Goal: Task Accomplishment & Management: Use online tool/utility

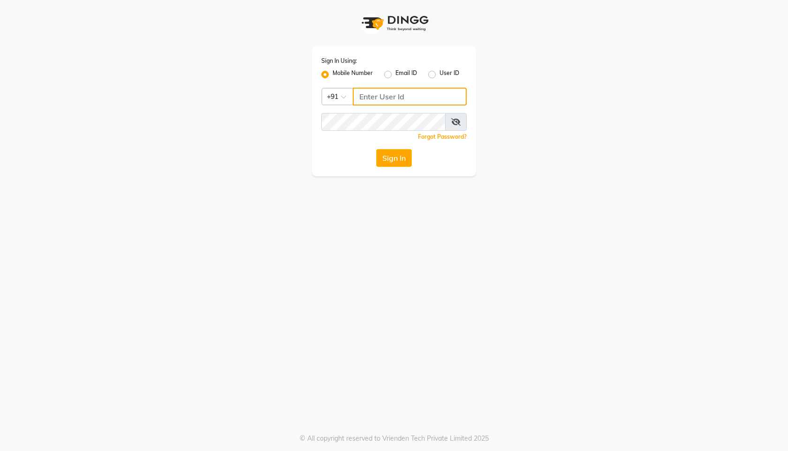
click at [391, 92] on input "Username" at bounding box center [410, 97] width 114 height 18
type input "8790368864"
click at [399, 159] on button "Sign In" at bounding box center [394, 158] width 36 height 18
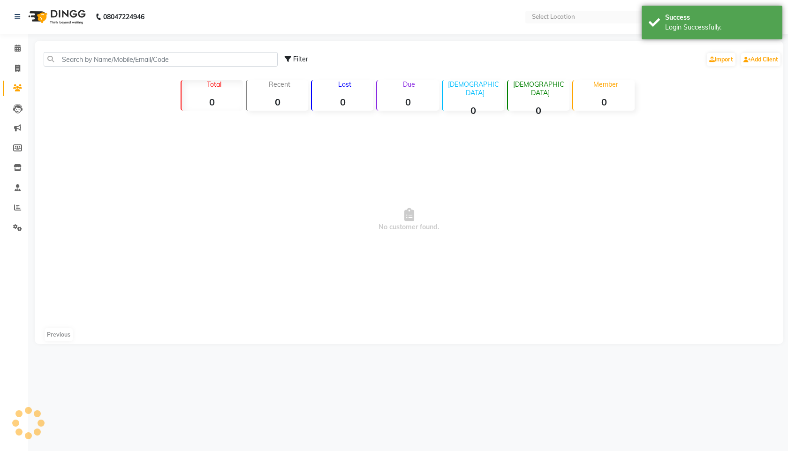
select select "en"
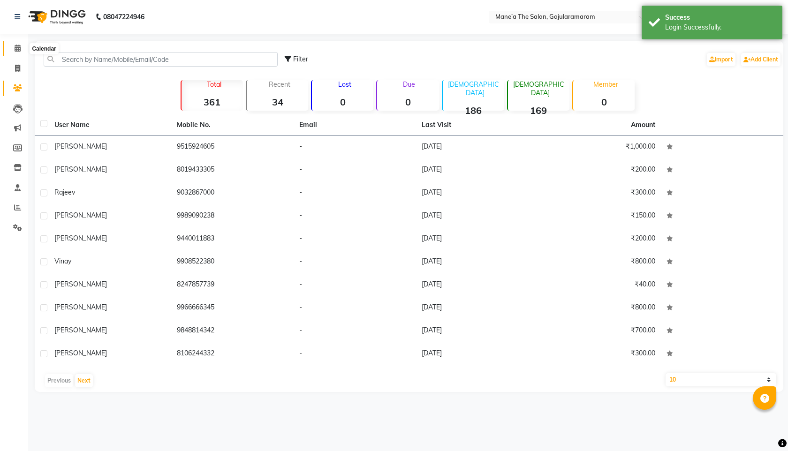
click at [17, 51] on icon at bounding box center [18, 48] width 6 height 7
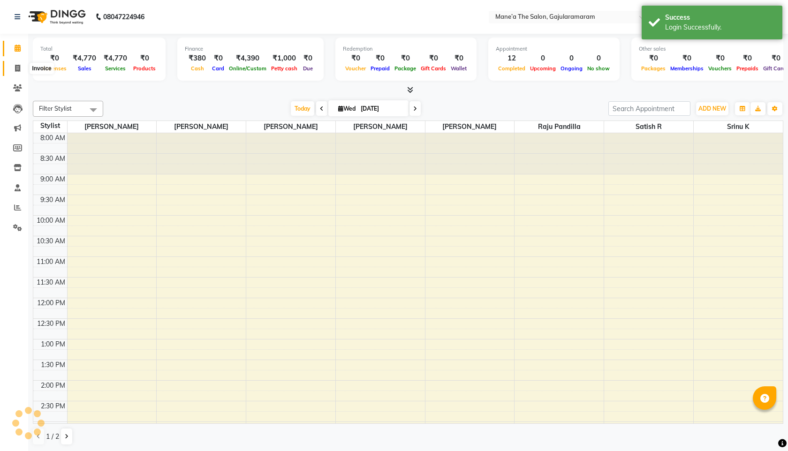
click at [19, 72] on span at bounding box center [17, 68] width 16 height 11
select select "service"
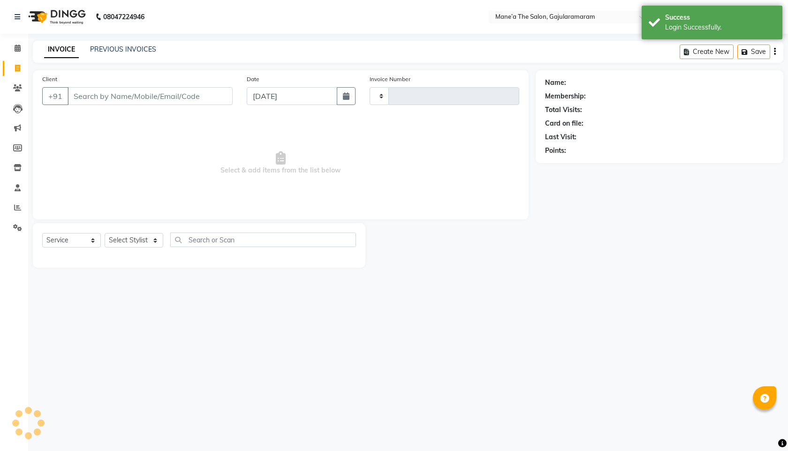
type input "0036"
select select "8725"
click at [127, 102] on input "Client" at bounding box center [150, 96] width 165 height 18
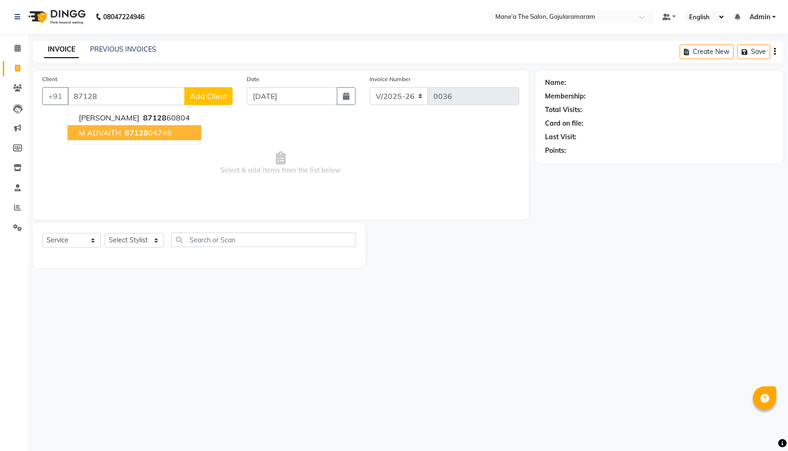
click at [141, 133] on span "87128" at bounding box center [136, 132] width 23 height 9
type input "8712804749"
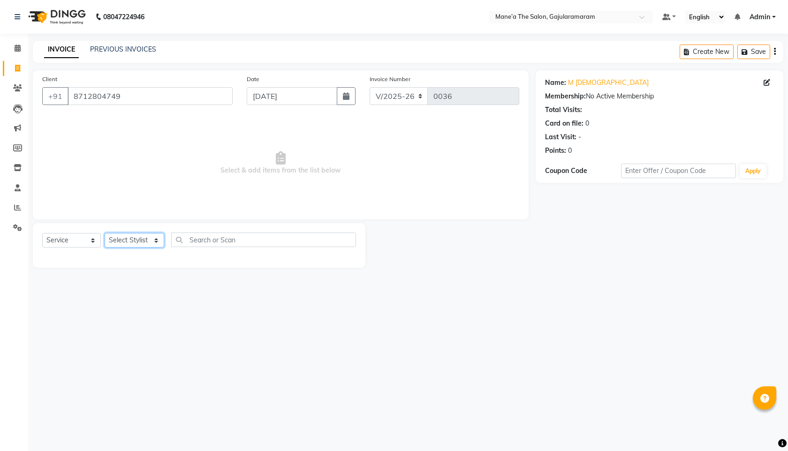
click at [132, 240] on select "Select Stylist Admin Front Desk [PERSON_NAME] Ch ⁠[PERSON_NAME] Raju Pandilla […" at bounding box center [135, 240] width 60 height 15
select select "88629"
click at [105, 233] on select "Select Stylist Admin Front Desk [PERSON_NAME] Ch ⁠[PERSON_NAME] Raju Pandilla […" at bounding box center [135, 240] width 60 height 15
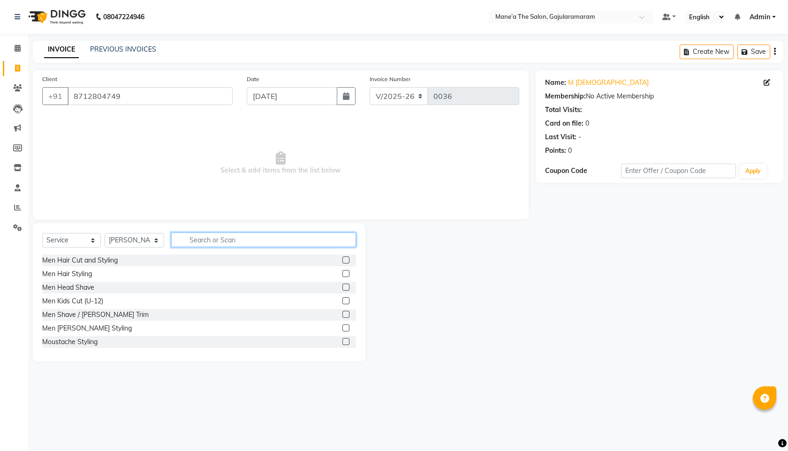
click at [234, 239] on input "text" at bounding box center [263, 240] width 185 height 15
type input "S"
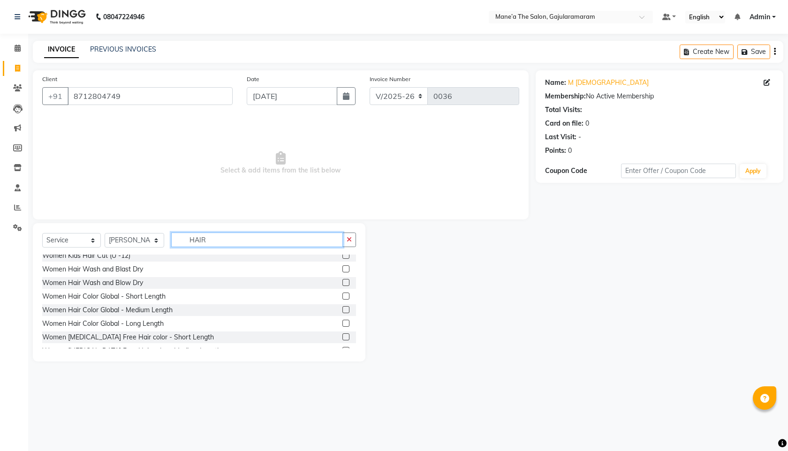
scroll to position [358, 0]
type input "HAIR"
click at [346, 313] on label at bounding box center [345, 310] width 7 height 7
click at [346, 313] on input "checkbox" at bounding box center [345, 311] width 6 height 6
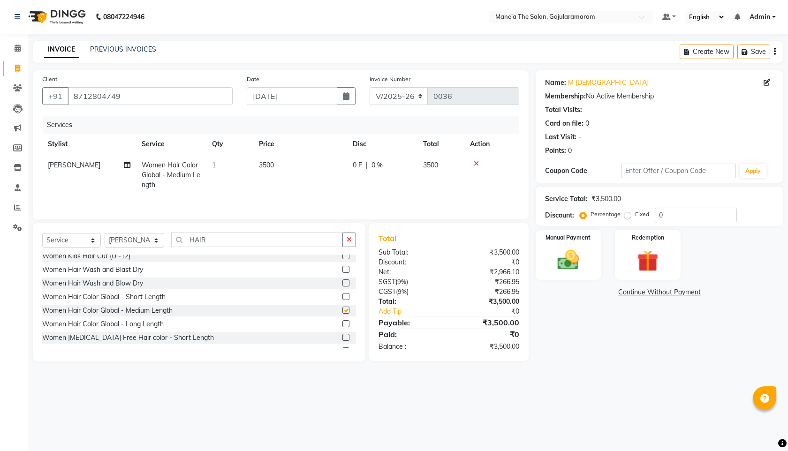
checkbox input "false"
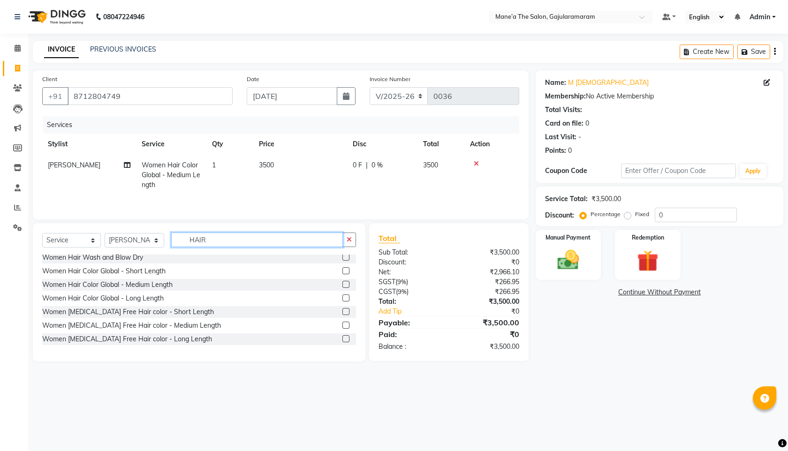
click at [265, 241] on input "HAIR" at bounding box center [257, 240] width 172 height 15
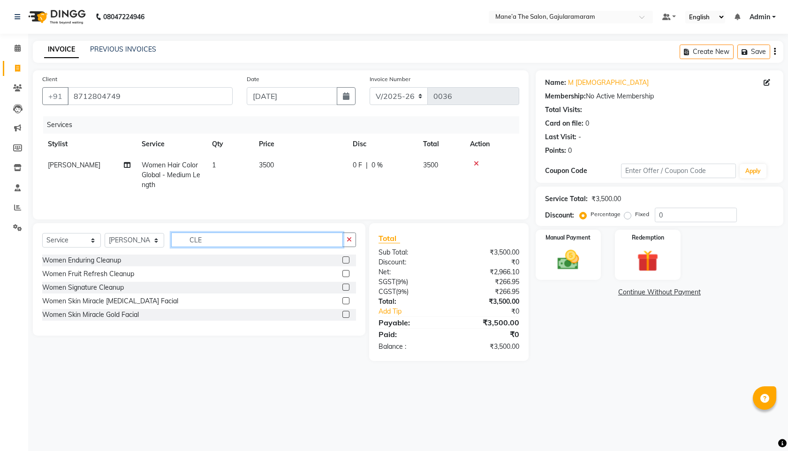
scroll to position [0, 0]
type input "CLEAN"
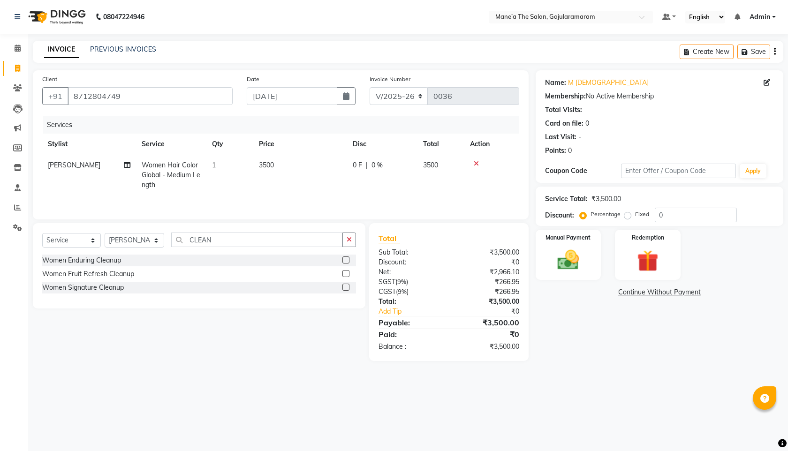
click at [345, 287] on label at bounding box center [345, 287] width 7 height 7
click at [345, 287] on input "checkbox" at bounding box center [345, 288] width 6 height 6
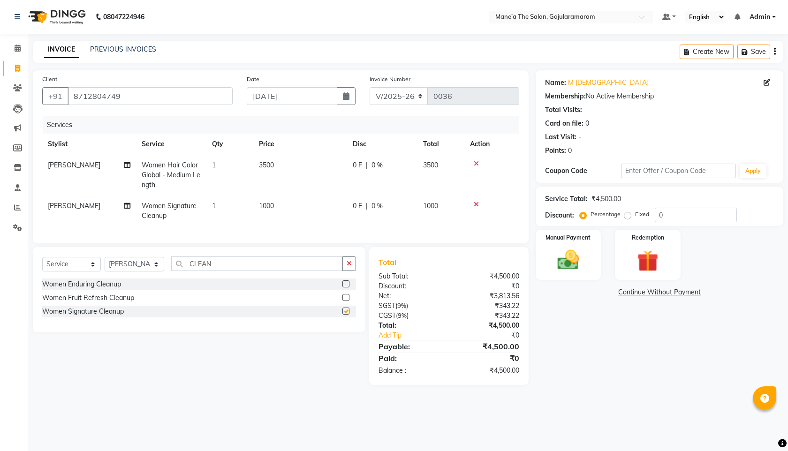
checkbox input "false"
click at [293, 268] on input "CLEAN" at bounding box center [257, 263] width 172 height 15
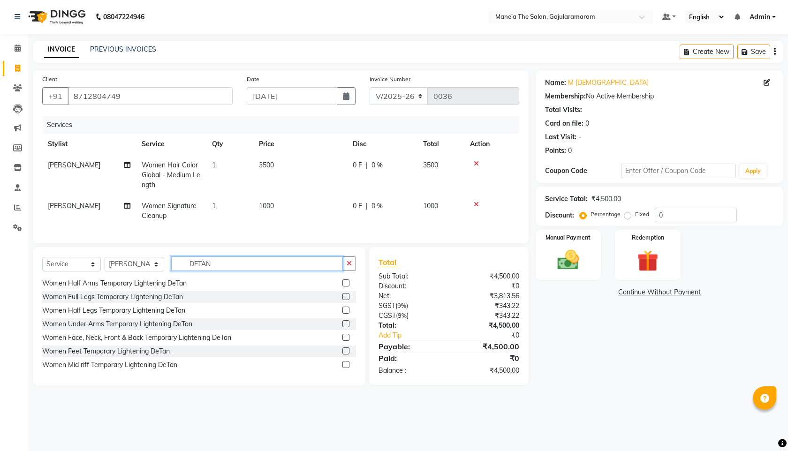
scroll to position [12, 0]
type input "DETAN"
click at [346, 339] on label at bounding box center [345, 339] width 7 height 7
click at [346, 339] on input "checkbox" at bounding box center [345, 340] width 6 height 6
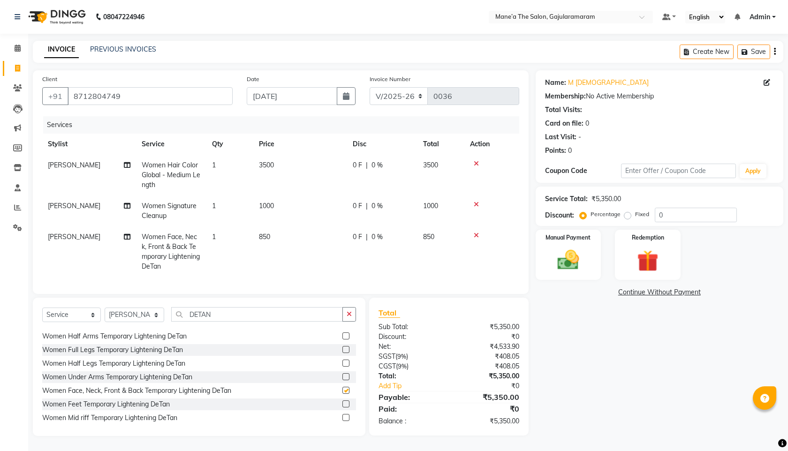
checkbox input "false"
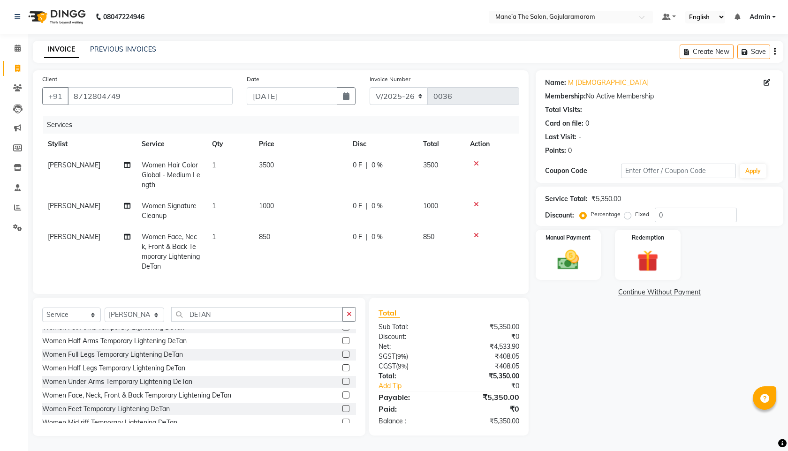
scroll to position [0, 0]
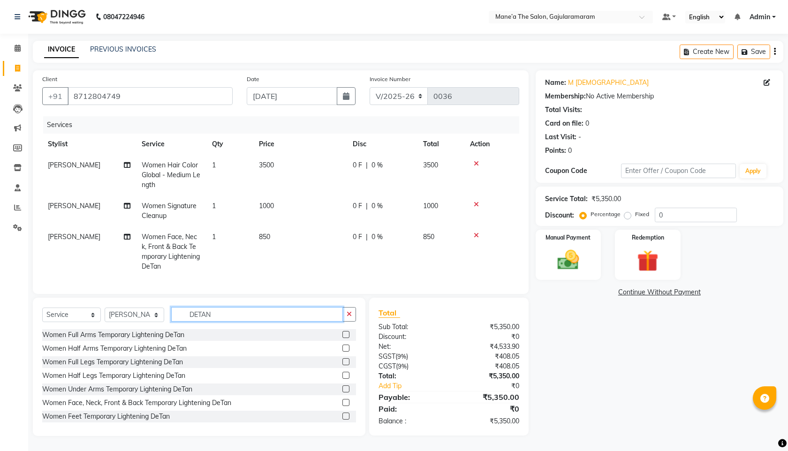
click at [278, 314] on input "DETAN" at bounding box center [257, 314] width 172 height 15
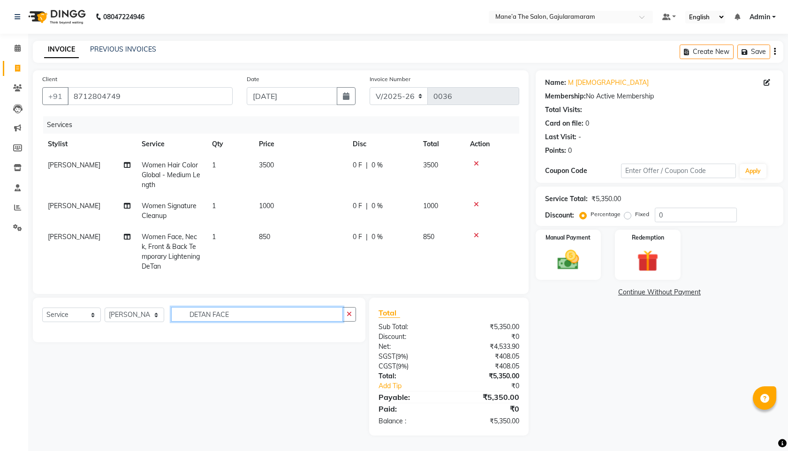
type input "DETAN FAC"
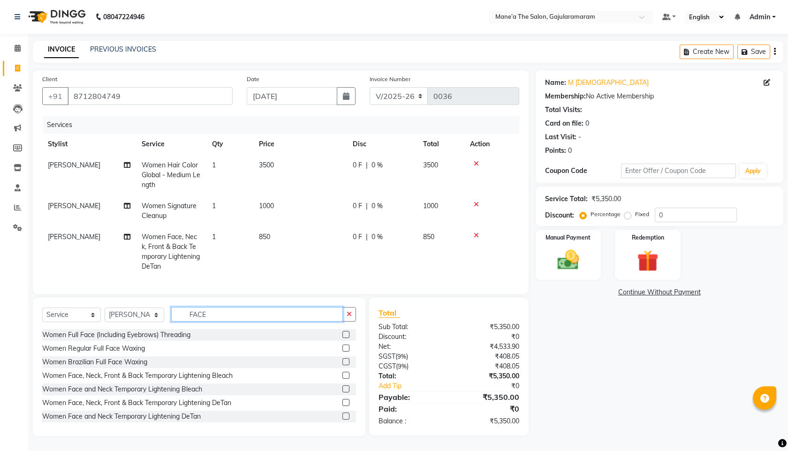
scroll to position [1, 0]
type input "FACE"
click at [350, 413] on div at bounding box center [349, 415] width 14 height 12
click at [345, 415] on label at bounding box center [345, 414] width 7 height 7
click at [345, 415] on input "checkbox" at bounding box center [345, 415] width 6 height 6
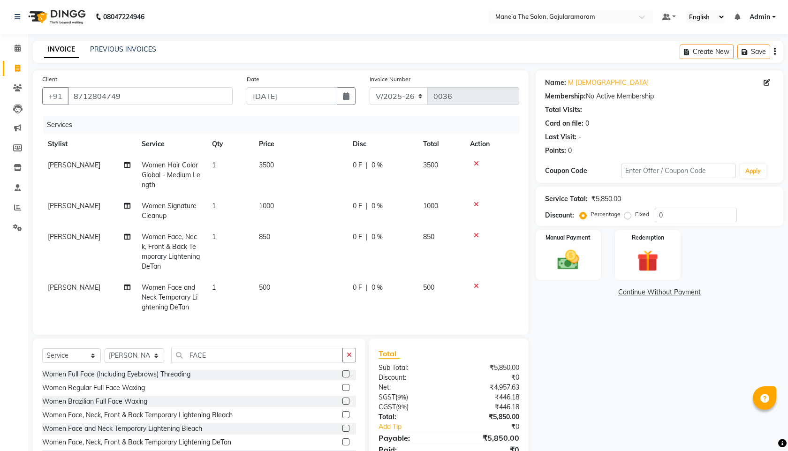
checkbox input "false"
click at [476, 240] on td at bounding box center [491, 251] width 55 height 51
click at [477, 236] on icon at bounding box center [476, 235] width 5 height 7
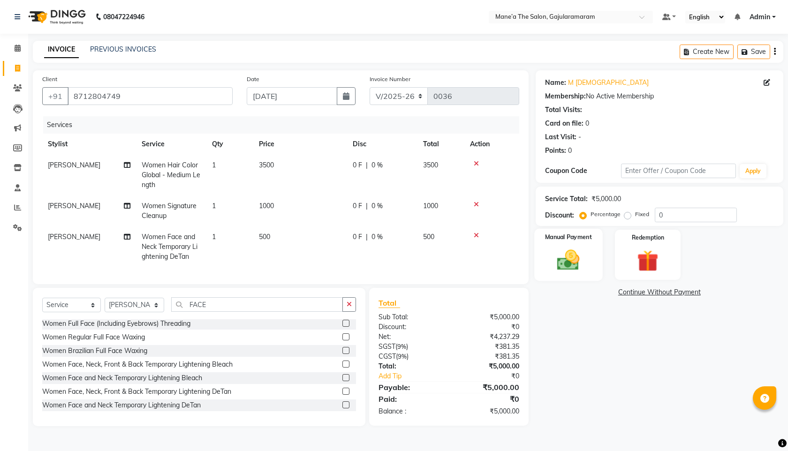
click at [581, 255] on img at bounding box center [568, 260] width 37 height 26
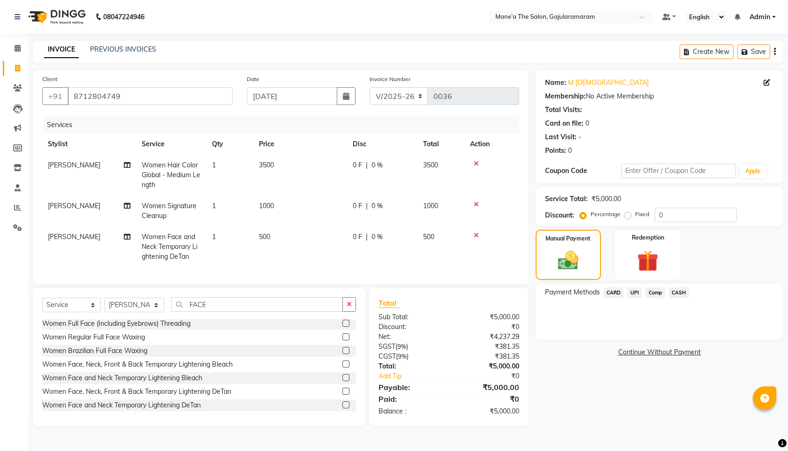
click at [677, 297] on span "CASH" at bounding box center [679, 292] width 20 height 11
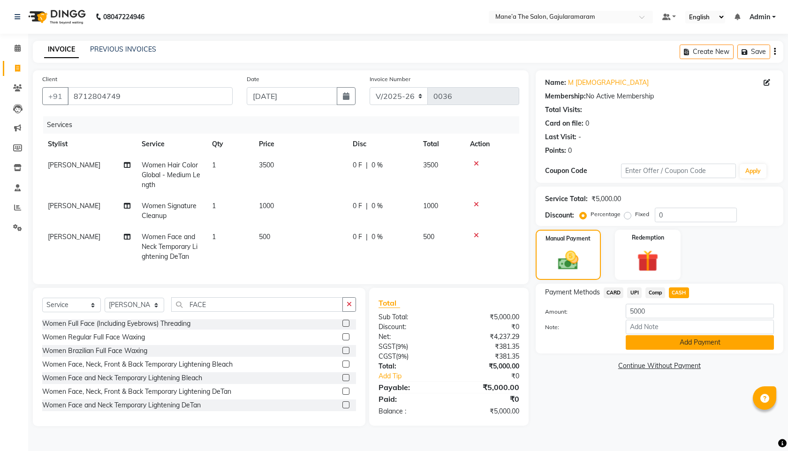
click at [678, 344] on button "Add Payment" at bounding box center [700, 342] width 148 height 15
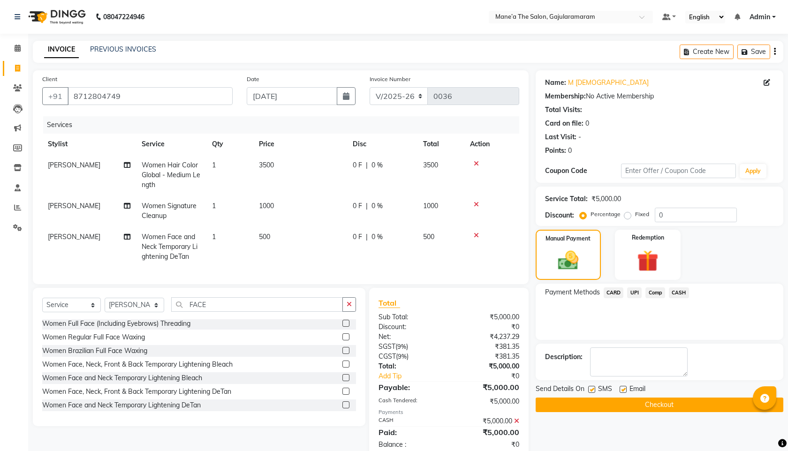
click at [623, 403] on button "Checkout" at bounding box center [659, 405] width 248 height 15
